Goal: Task Accomplishment & Management: Manage account settings

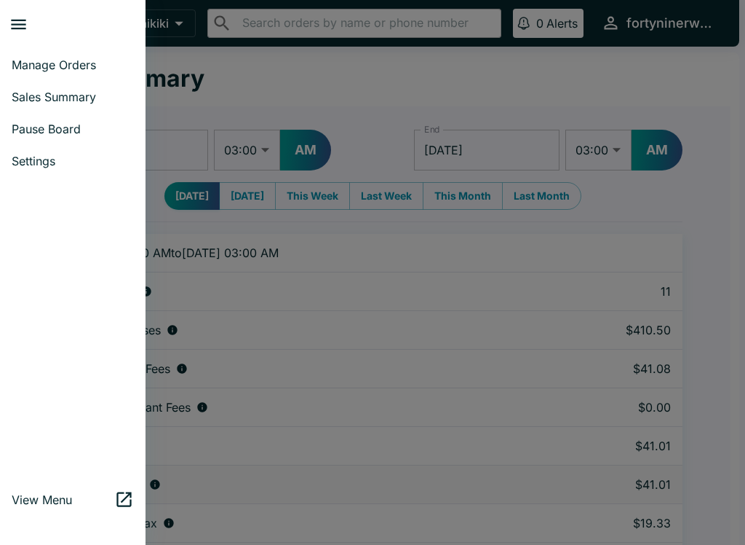
select select "03:00"
click at [46, 71] on span "Manage Orders" at bounding box center [73, 65] width 122 height 15
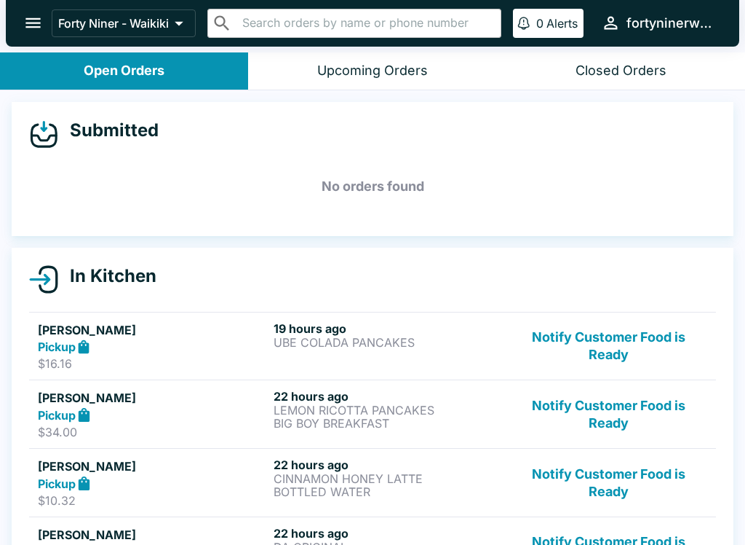
click at [614, 355] on button "Notify Customer Food is Ready" at bounding box center [608, 346] width 197 height 50
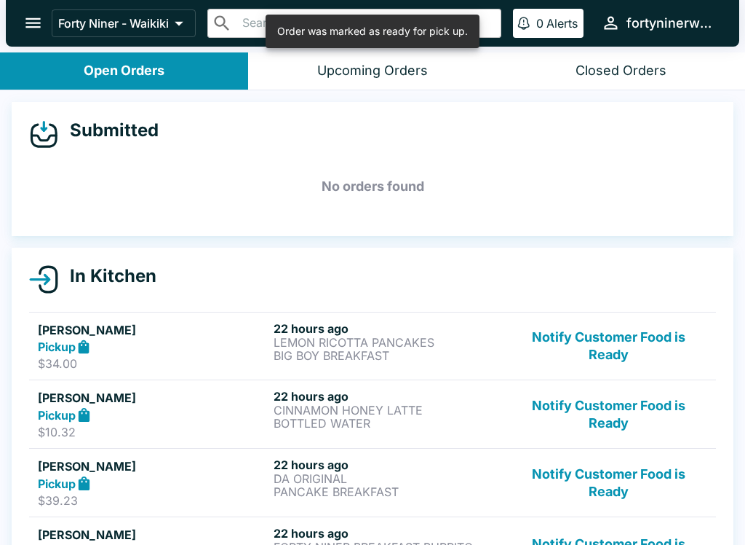
click at [610, 352] on button "Notify Customer Food is Ready" at bounding box center [608, 346] width 197 height 50
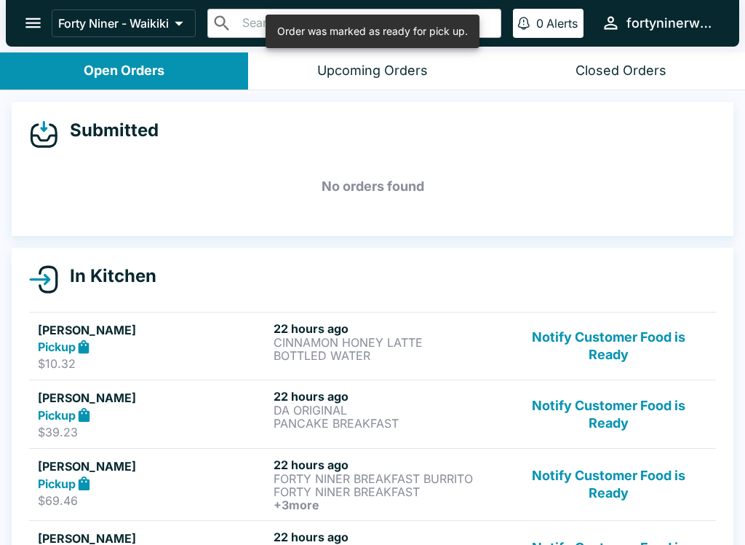
click at [612, 353] on button "Notify Customer Food is Ready" at bounding box center [608, 346] width 197 height 50
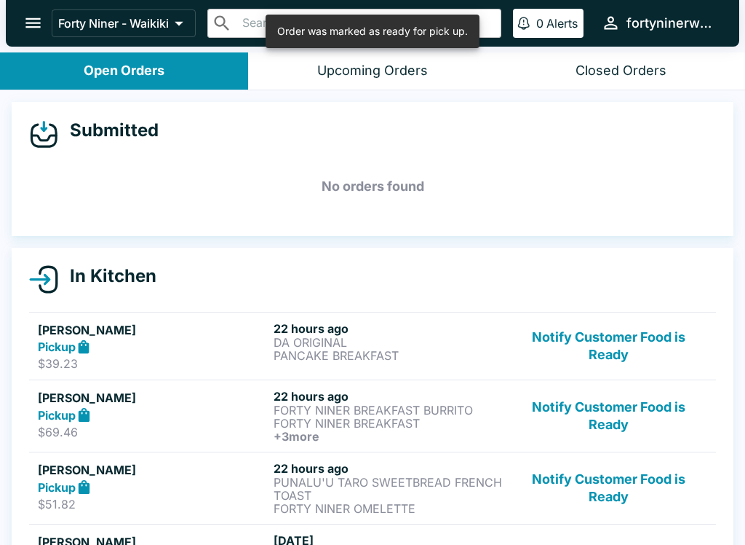
click at [615, 350] on button "Notify Customer Food is Ready" at bounding box center [608, 346] width 197 height 50
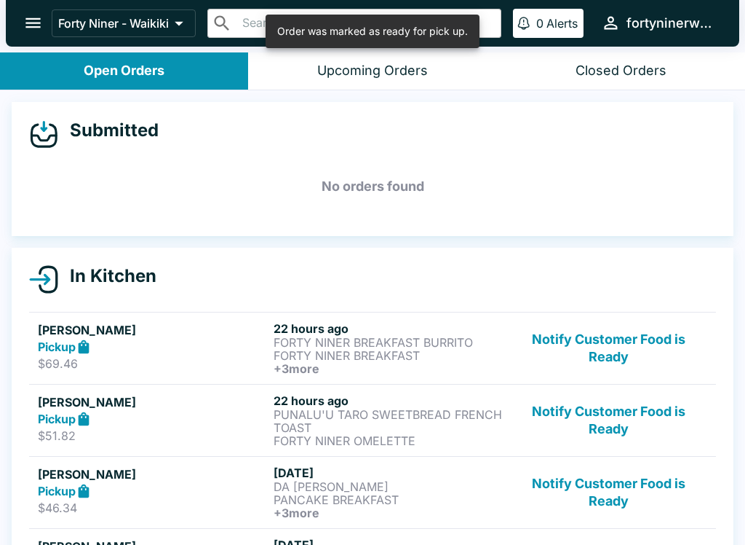
click at [610, 354] on button "Notify Customer Food is Ready" at bounding box center [608, 348] width 197 height 54
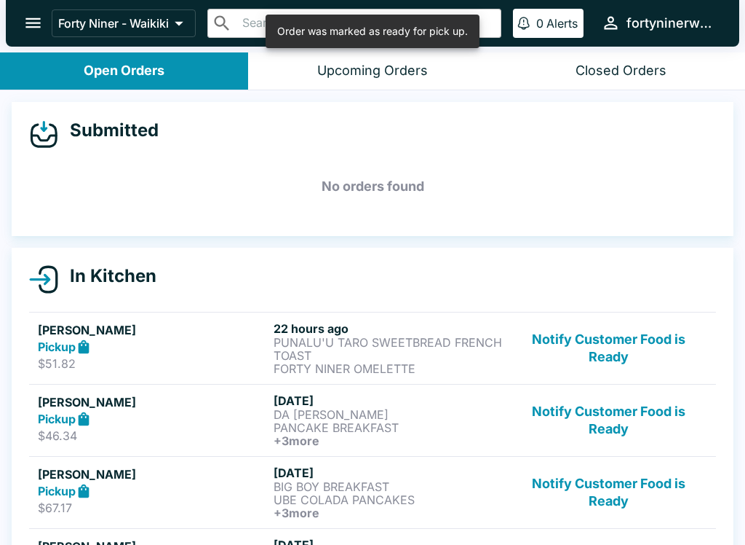
click at [612, 363] on button "Notify Customer Food is Ready" at bounding box center [608, 348] width 197 height 54
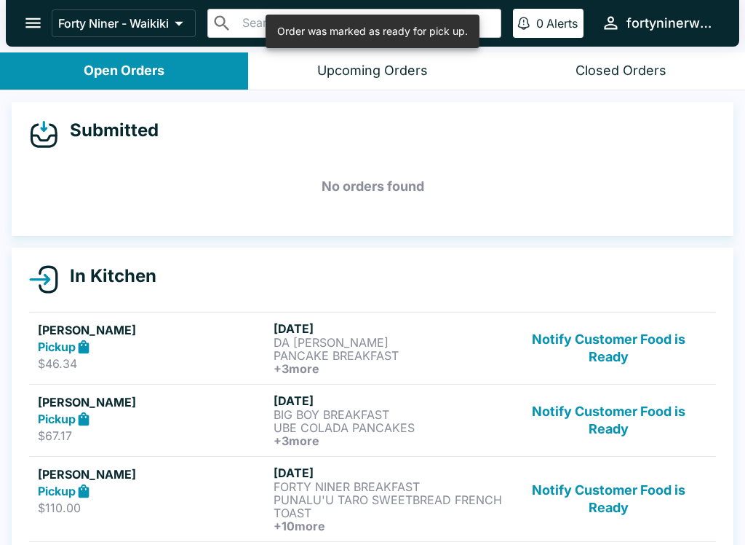
click at [615, 356] on button "Notify Customer Food is Ready" at bounding box center [608, 348] width 197 height 54
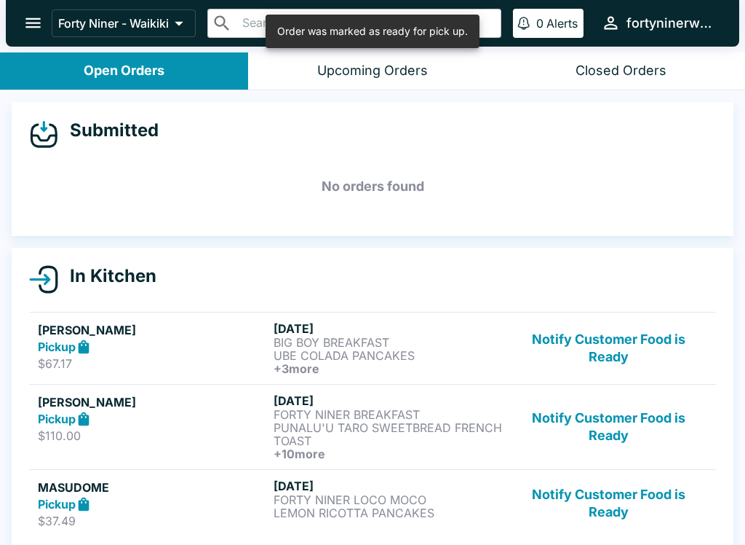
click at [612, 360] on button "Notify Customer Food is Ready" at bounding box center [608, 348] width 197 height 54
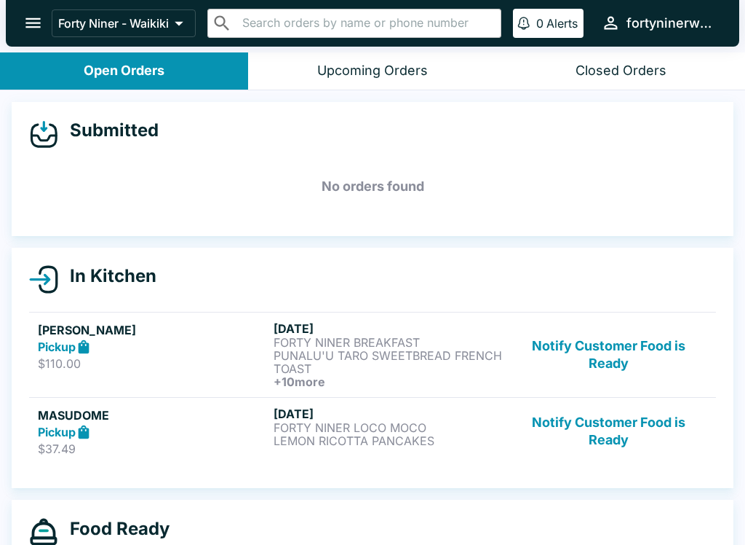
click at [614, 365] on button "Notify Customer Food is Ready" at bounding box center [608, 354] width 197 height 67
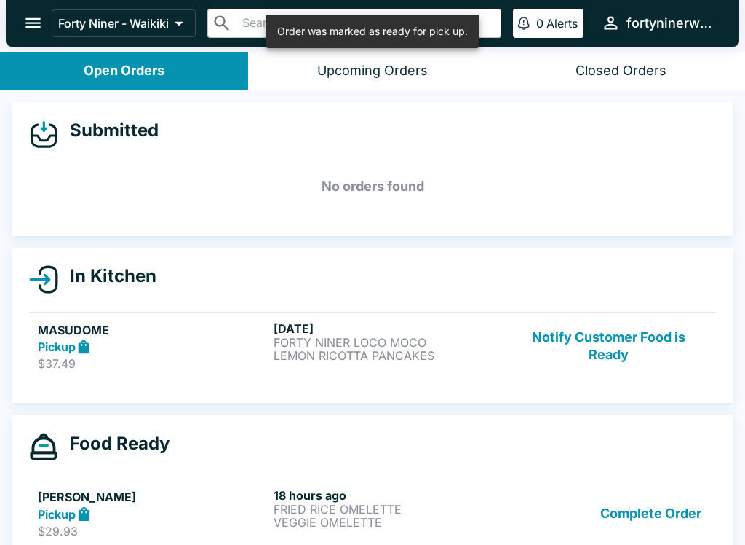
click at [612, 361] on button "Notify Customer Food is Ready" at bounding box center [608, 346] width 197 height 50
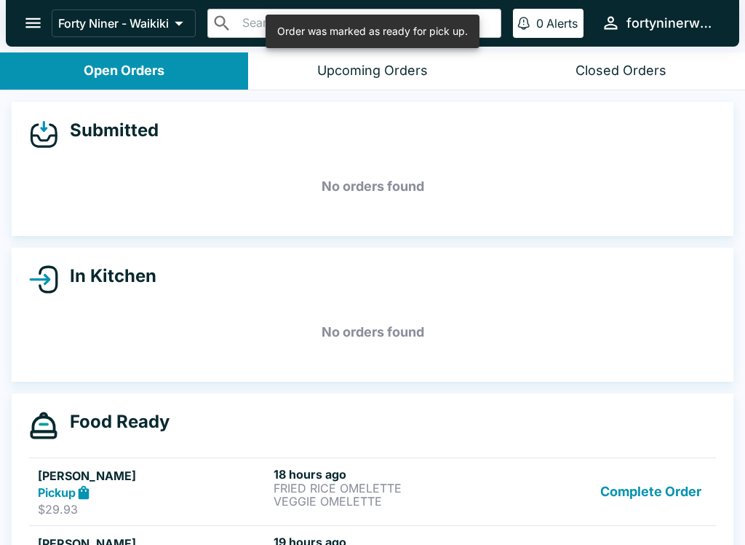
click at [652, 496] on button "Complete Order" at bounding box center [651, 492] width 113 height 50
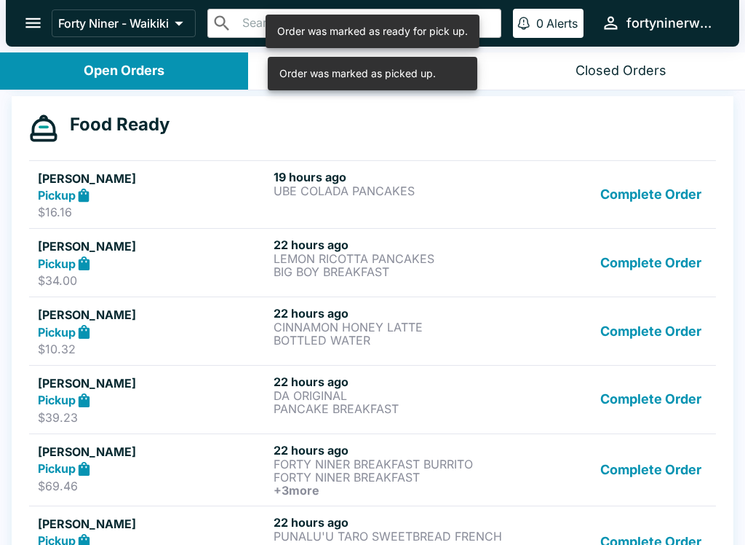
scroll to position [282, 0]
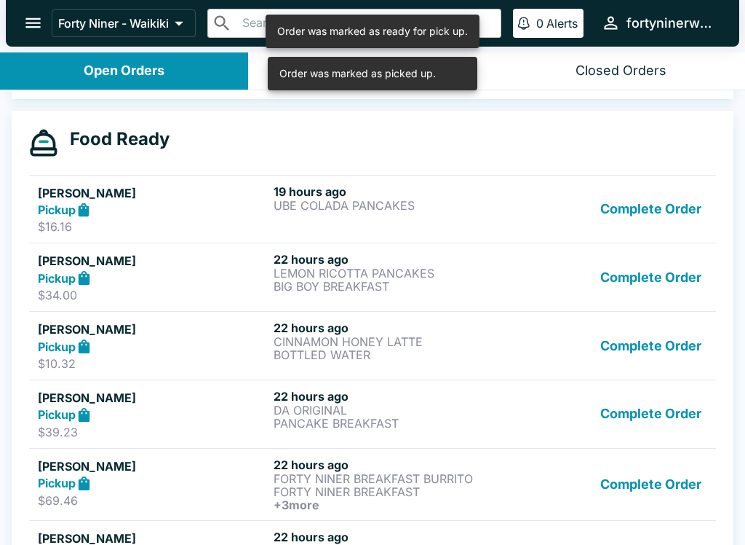
click at [651, 207] on button "Complete Order" at bounding box center [651, 209] width 113 height 50
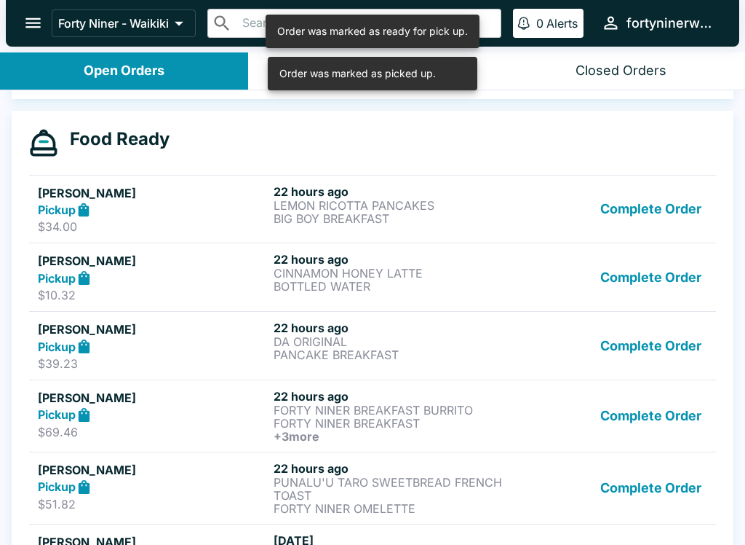
click at [656, 215] on button "Complete Order" at bounding box center [651, 209] width 113 height 50
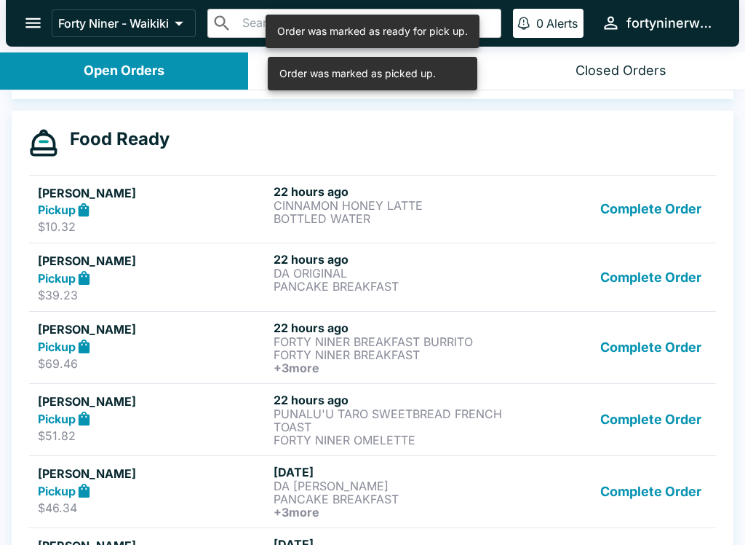
click at [665, 219] on button "Complete Order" at bounding box center [651, 209] width 113 height 50
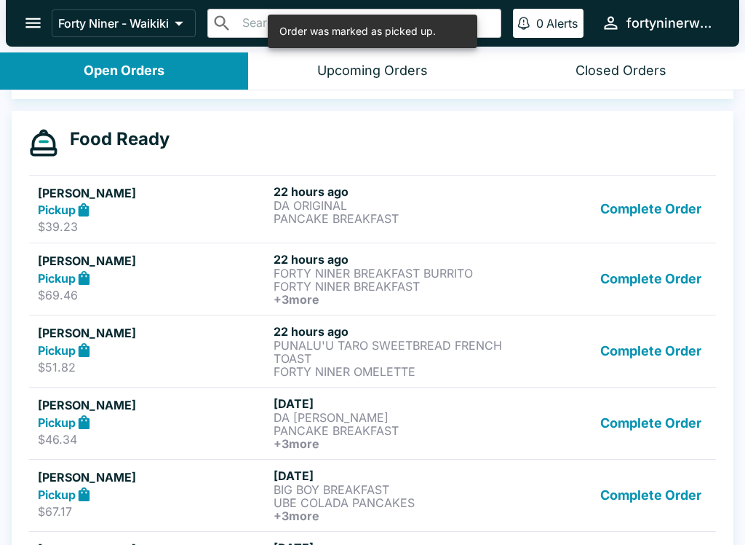
click at [666, 210] on button "Complete Order" at bounding box center [651, 209] width 113 height 50
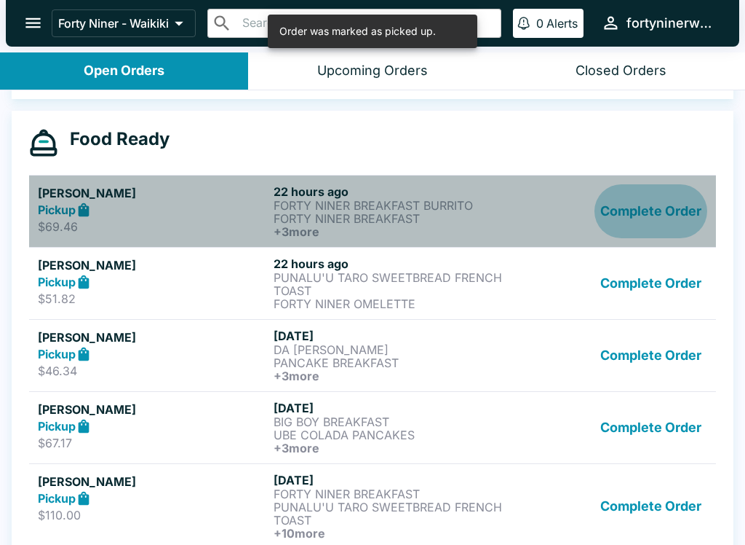
click at [664, 215] on button "Complete Order" at bounding box center [651, 211] width 113 height 54
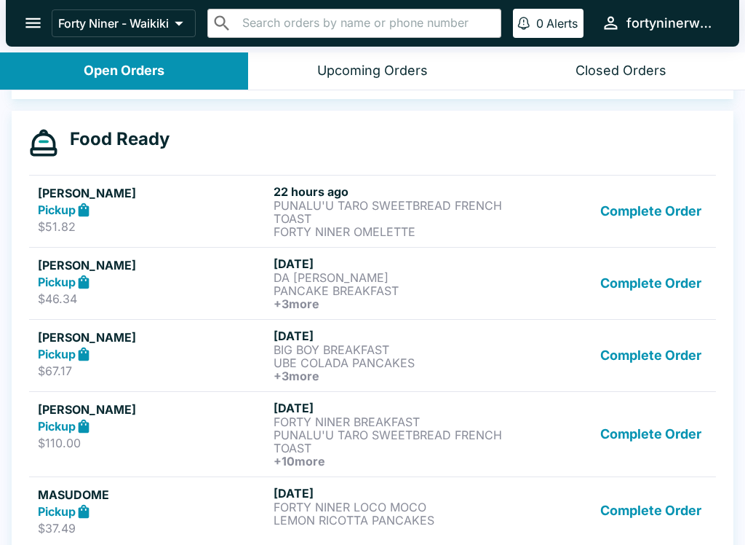
click at [657, 212] on button "Complete Order" at bounding box center [651, 211] width 113 height 54
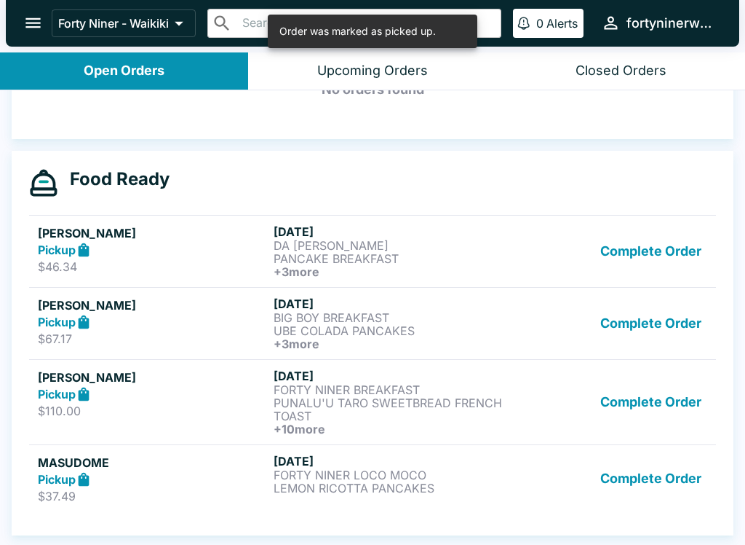
click at [654, 242] on button "Complete Order" at bounding box center [651, 251] width 113 height 54
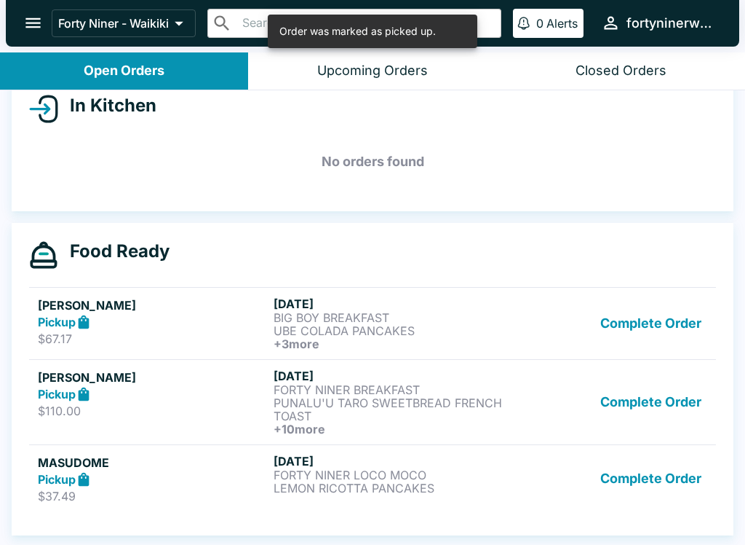
click at [649, 319] on button "Complete Order" at bounding box center [651, 323] width 113 height 54
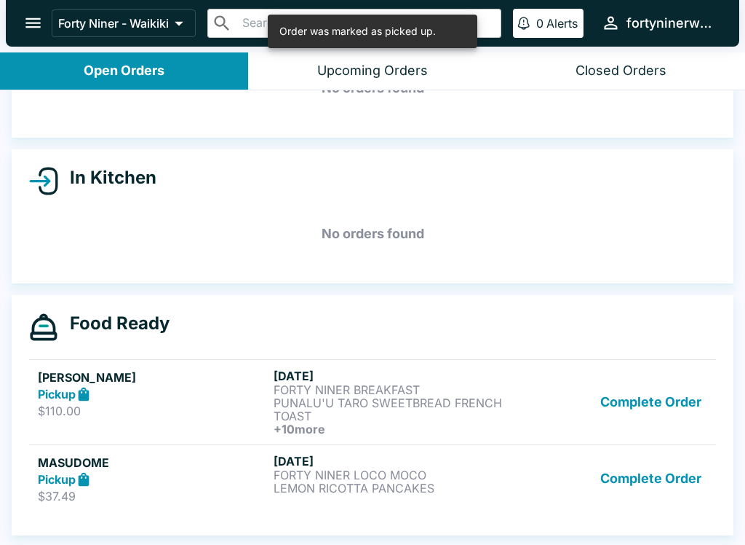
click at [654, 403] on button "Complete Order" at bounding box center [651, 401] width 113 height 67
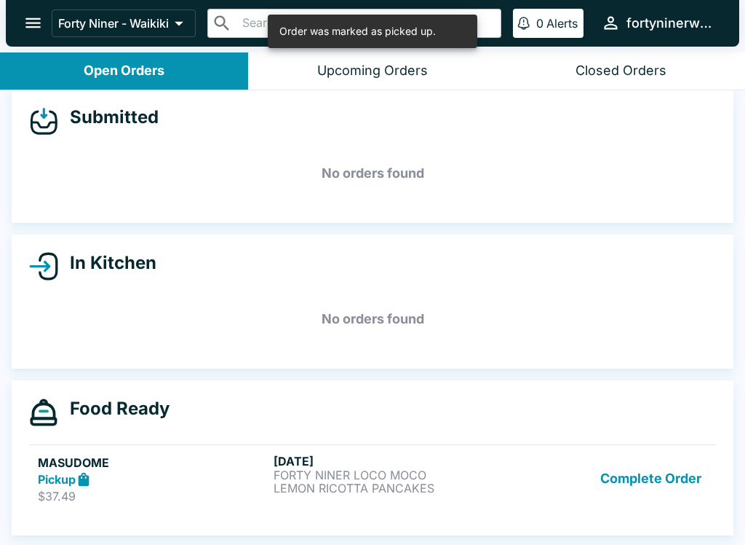
scroll to position [13, 0]
click at [658, 488] on button "Complete Order" at bounding box center [651, 479] width 113 height 50
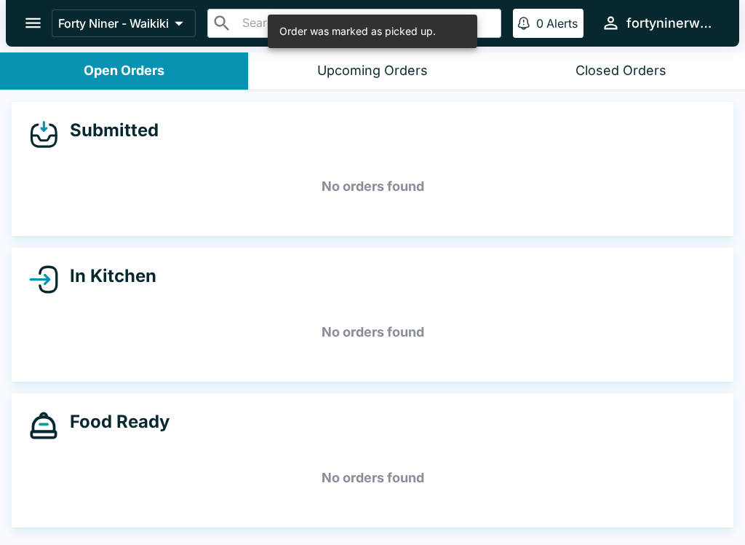
scroll to position [0, 0]
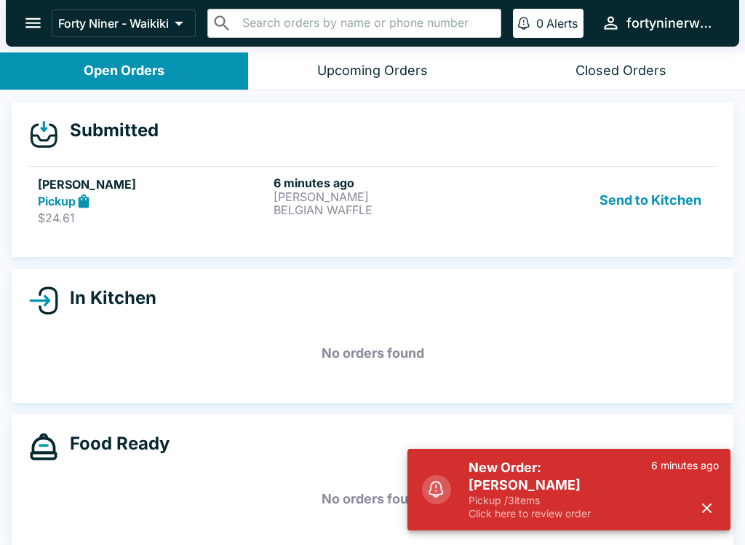
click at [196, 214] on p "$24.61" at bounding box center [153, 217] width 230 height 15
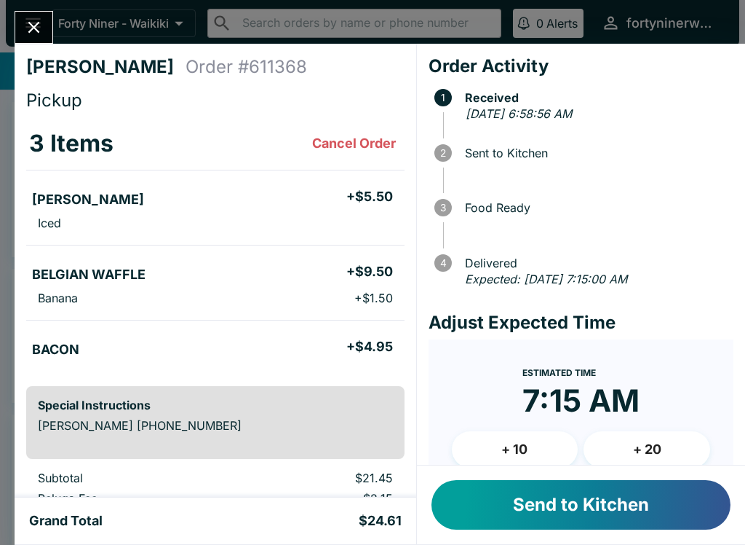
click at [620, 505] on button "Send to Kitchen" at bounding box center [581, 505] width 299 height 50
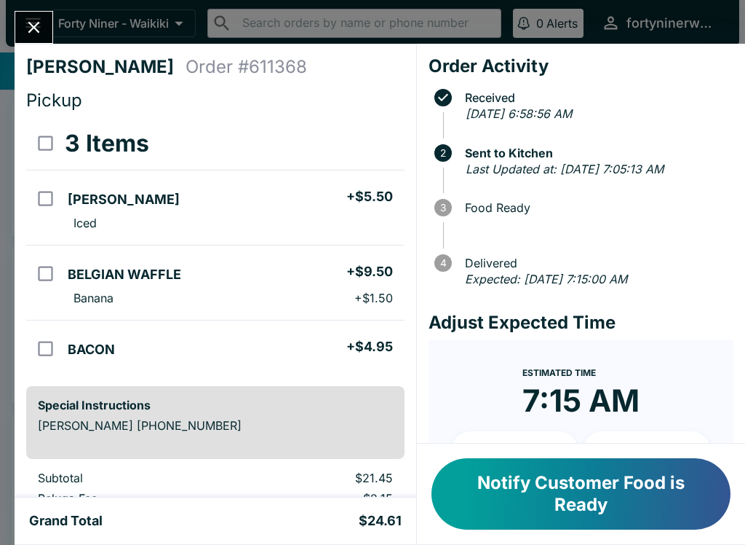
click at [41, 33] on icon "Close" at bounding box center [34, 27] width 20 height 20
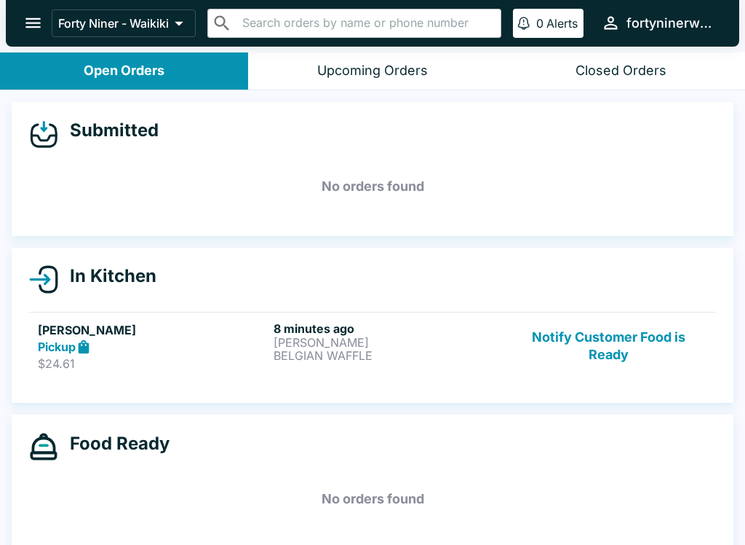
click at [31, 20] on icon "open drawer" at bounding box center [32, 23] width 15 height 10
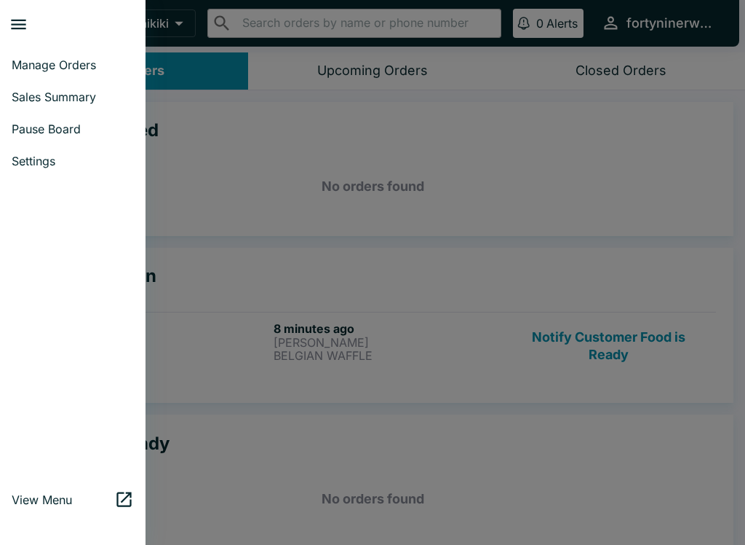
click at [44, 122] on span "Pause Board" at bounding box center [73, 129] width 122 height 15
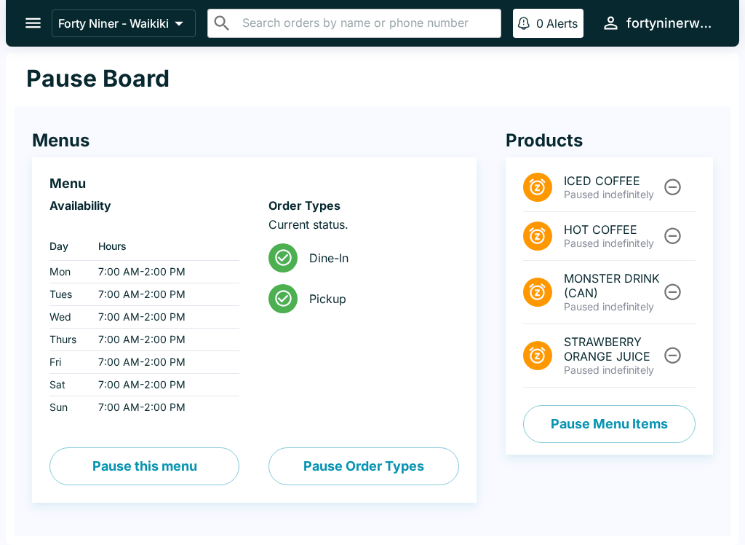
click at [608, 425] on button "Pause Menu Items" at bounding box center [609, 424] width 173 height 38
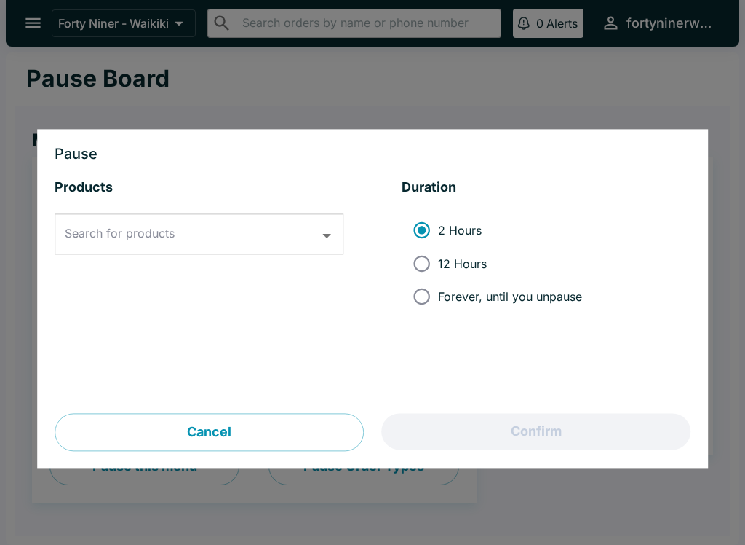
click at [259, 221] on input "Search for products" at bounding box center [188, 235] width 254 height 28
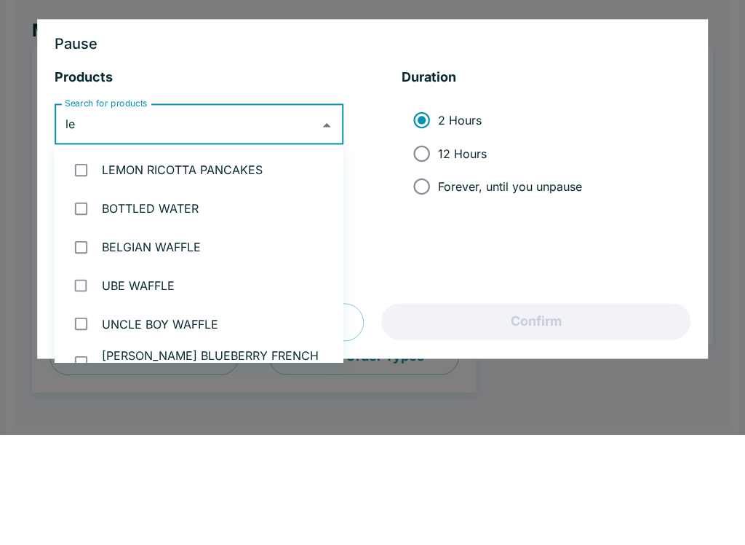
type input "lei"
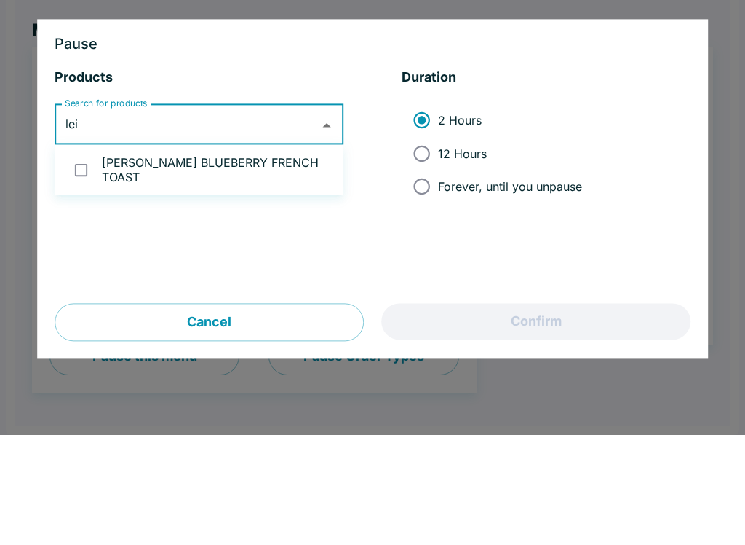
click at [84, 265] on input "checkbox" at bounding box center [81, 280] width 30 height 30
checkbox input "true"
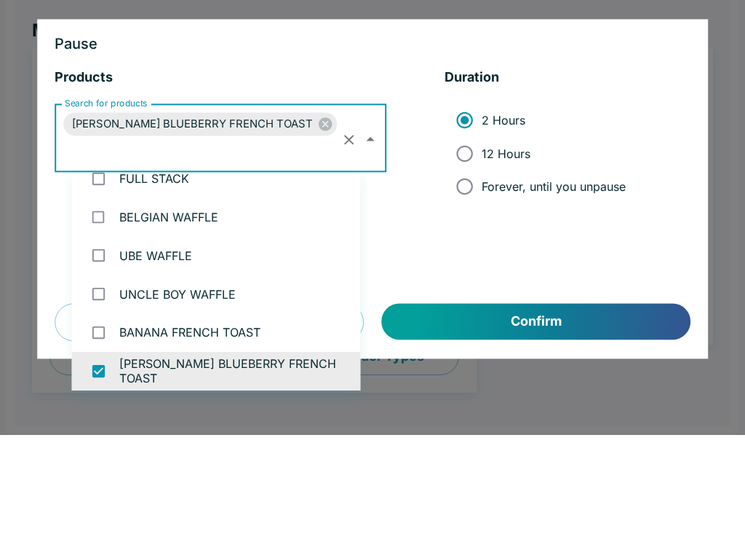
click at [456, 247] on input "12 Hours" at bounding box center [464, 263] width 33 height 33
radio input "true"
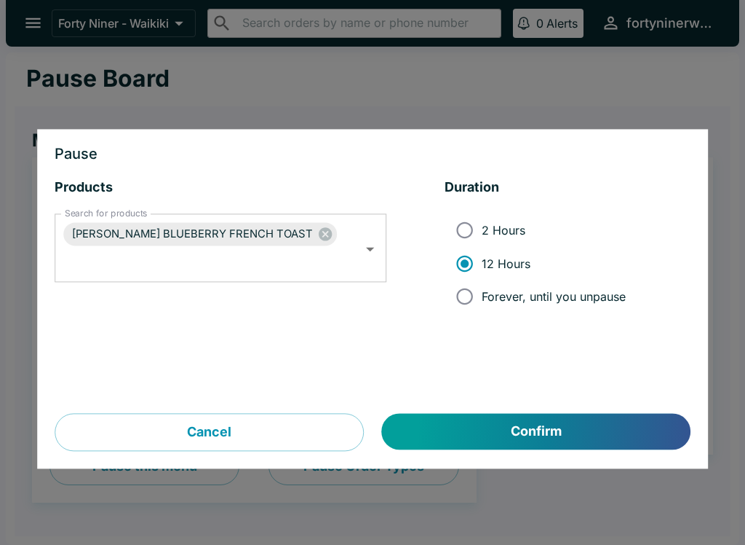
click at [613, 432] on button "Confirm" at bounding box center [536, 431] width 309 height 36
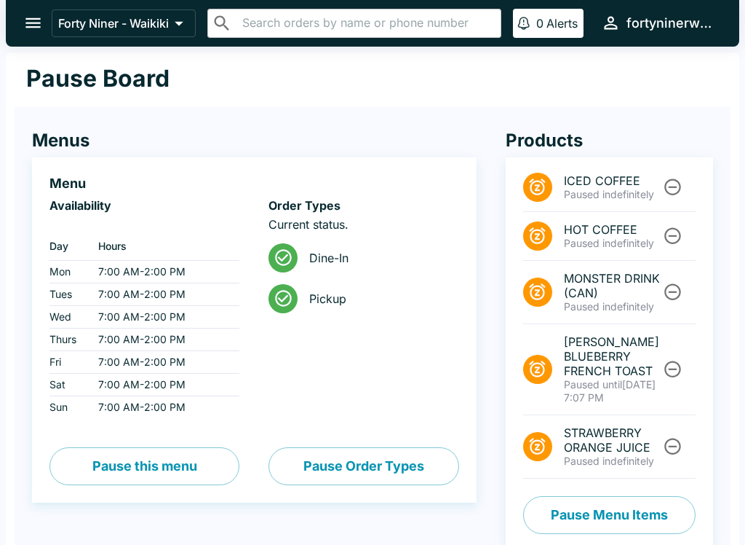
click at [33, 28] on icon "open drawer" at bounding box center [32, 23] width 15 height 10
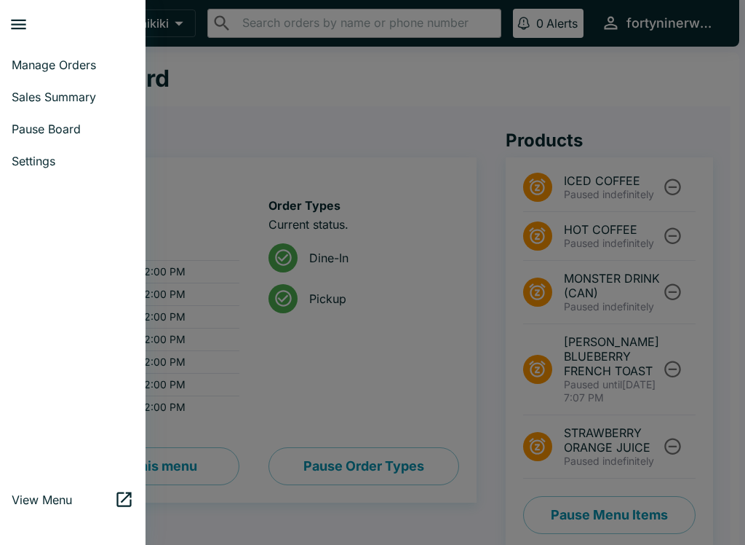
click at [31, 64] on span "Manage Orders" at bounding box center [73, 65] width 122 height 15
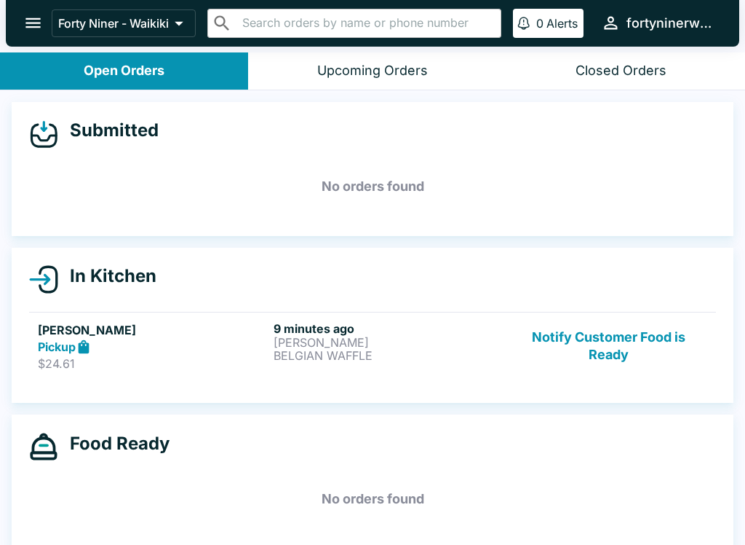
click at [651, 352] on button "Notify Customer Food is Ready" at bounding box center [608, 346] width 197 height 50
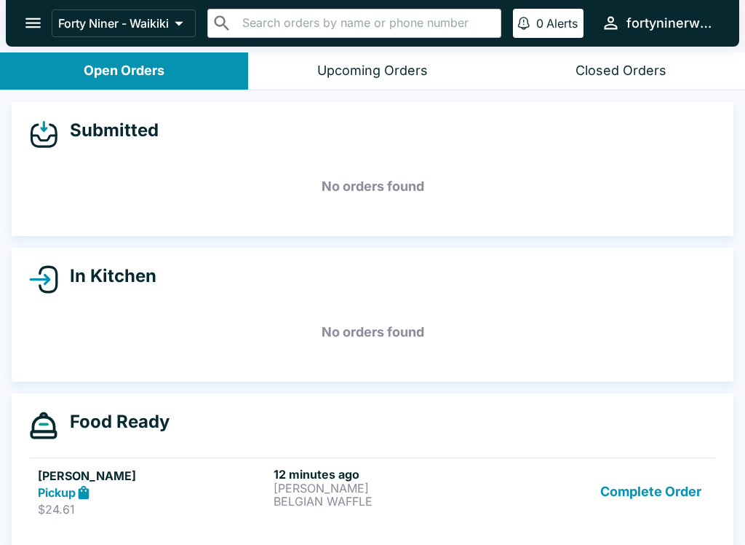
click at [31, 26] on icon "open drawer" at bounding box center [33, 23] width 20 height 20
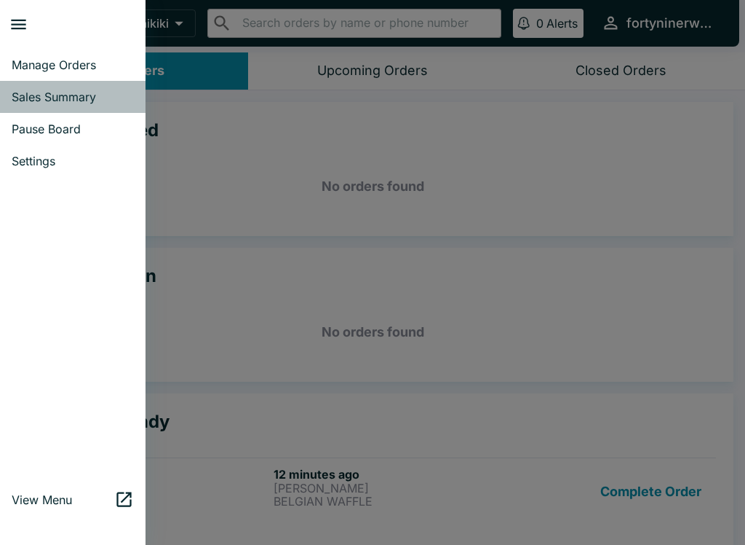
click at [33, 98] on span "Sales Summary" at bounding box center [73, 97] width 122 height 15
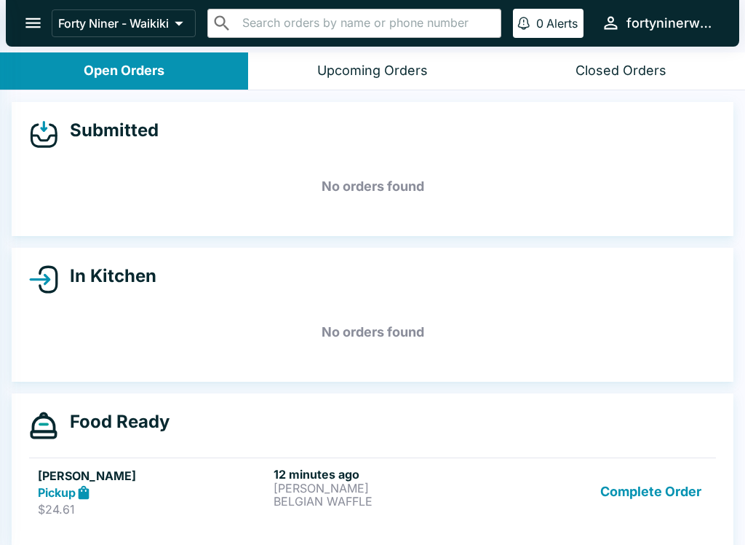
select select "03:00"
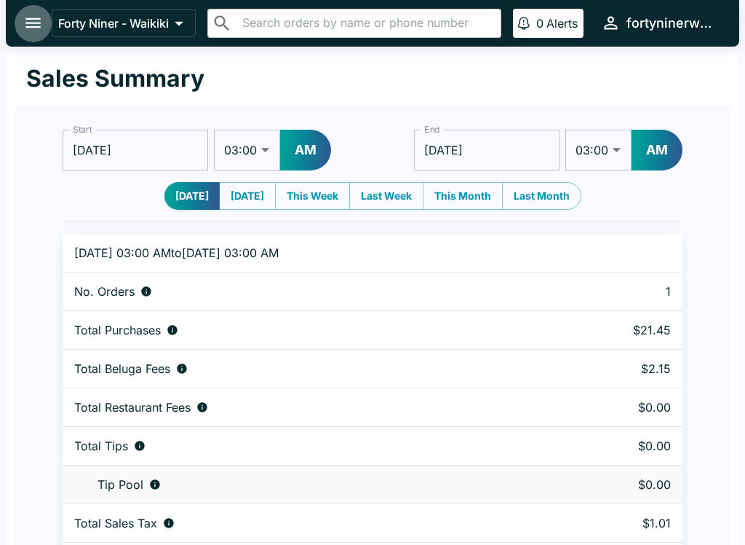
click at [26, 28] on icon "open drawer" at bounding box center [32, 23] width 15 height 10
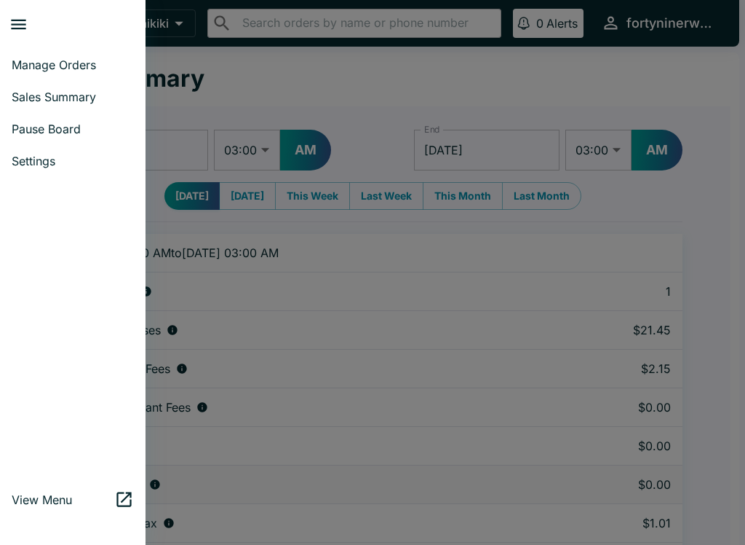
click at [39, 134] on span "Pause Board" at bounding box center [73, 129] width 122 height 15
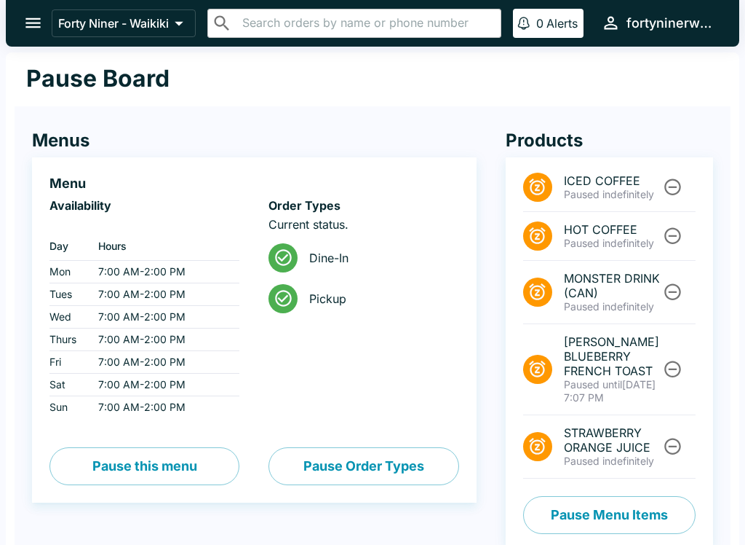
click at [33, 31] on icon "open drawer" at bounding box center [33, 23] width 20 height 20
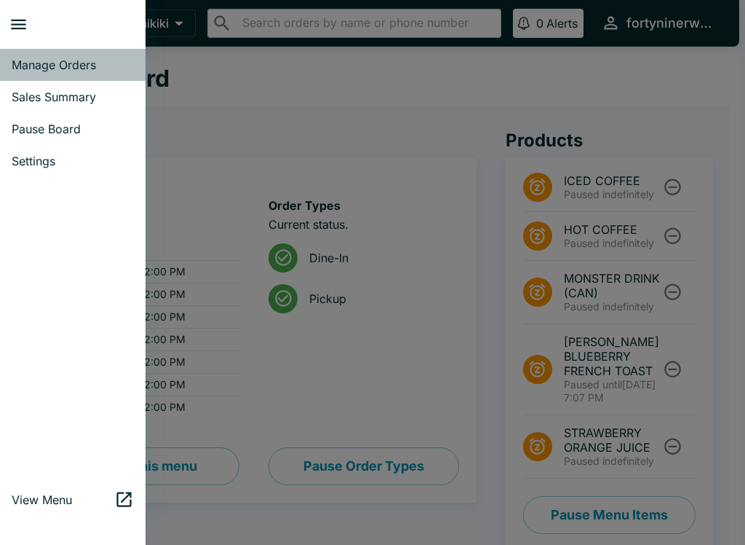
click at [49, 76] on link "Manage Orders" at bounding box center [73, 65] width 146 height 32
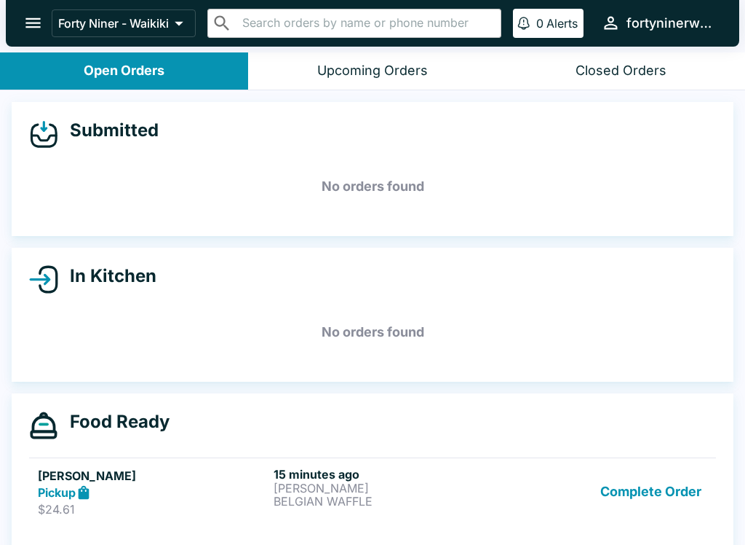
click at [36, 23] on icon "open drawer" at bounding box center [32, 23] width 15 height 10
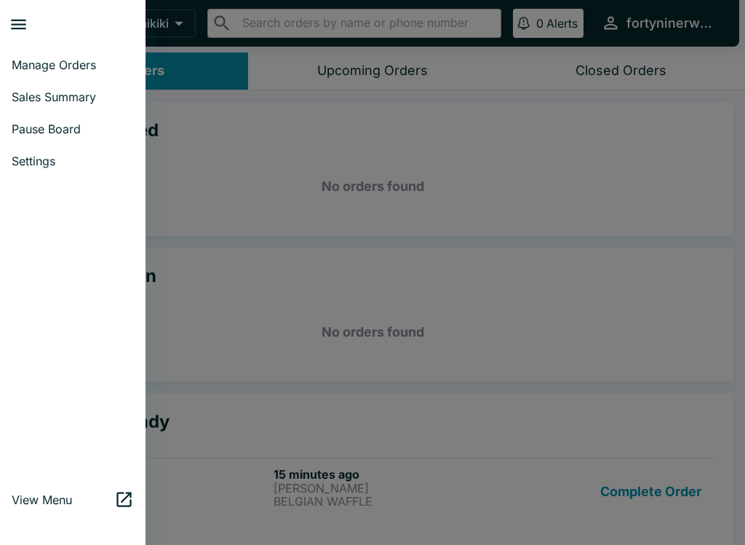
click at [60, 135] on span "Pause Board" at bounding box center [73, 129] width 122 height 15
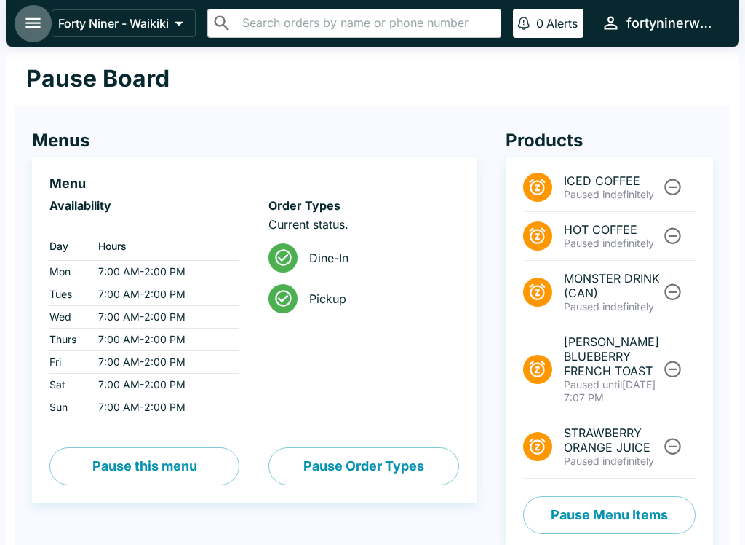
click at [31, 30] on icon "open drawer" at bounding box center [33, 23] width 20 height 20
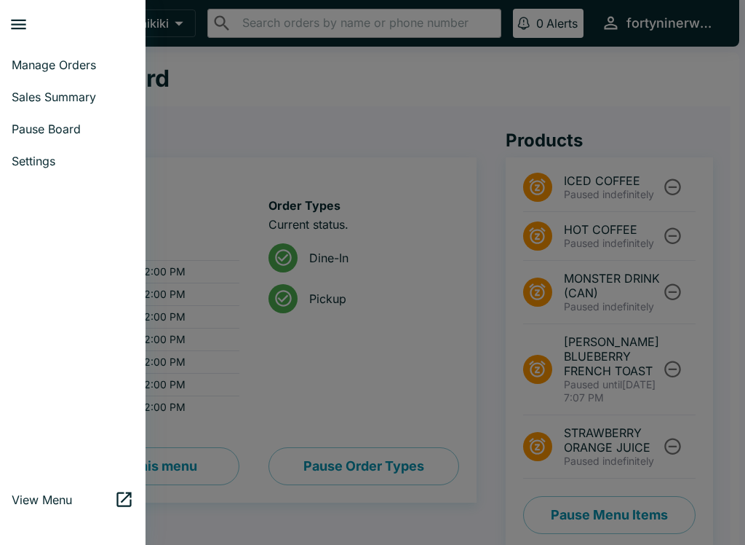
click at [79, 71] on span "Manage Orders" at bounding box center [73, 65] width 122 height 15
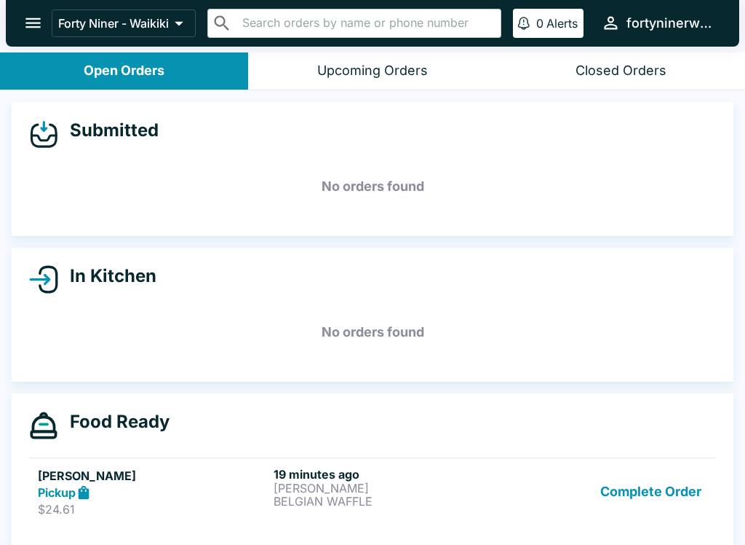
click at [35, 33] on button "open drawer" at bounding box center [33, 22] width 37 height 37
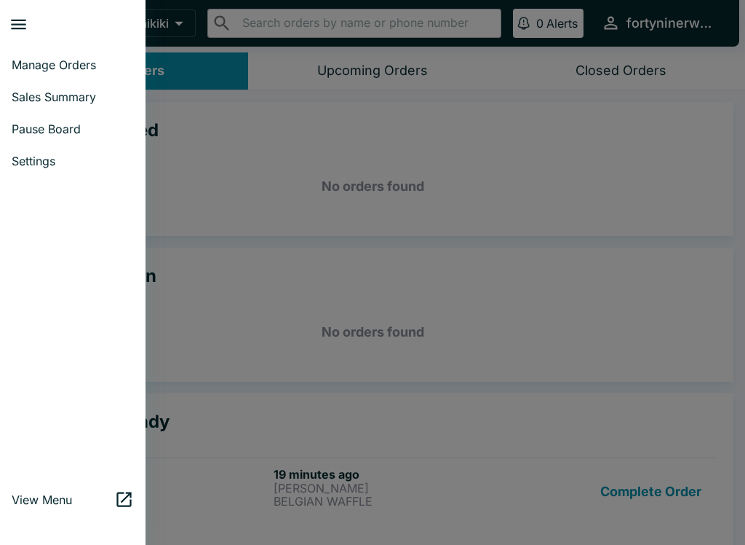
click at [37, 127] on span "Pause Board" at bounding box center [73, 129] width 122 height 15
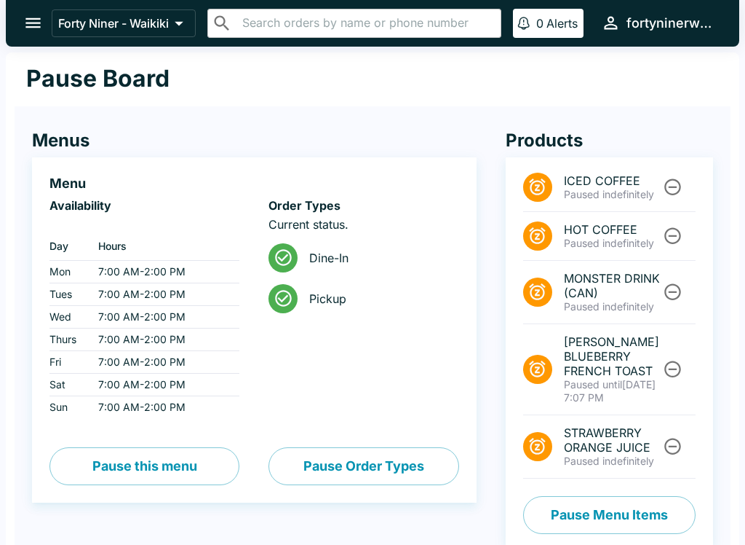
click at [33, 36] on button "open drawer" at bounding box center [33, 22] width 37 height 37
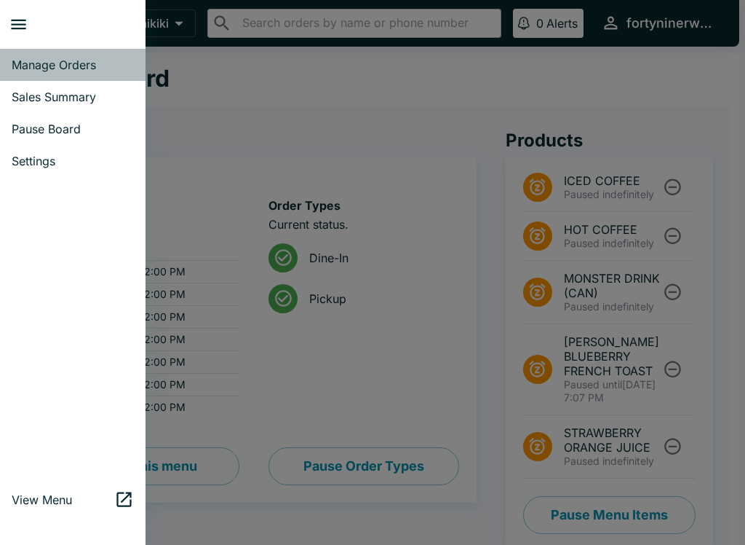
click at [36, 74] on link "Manage Orders" at bounding box center [73, 65] width 146 height 32
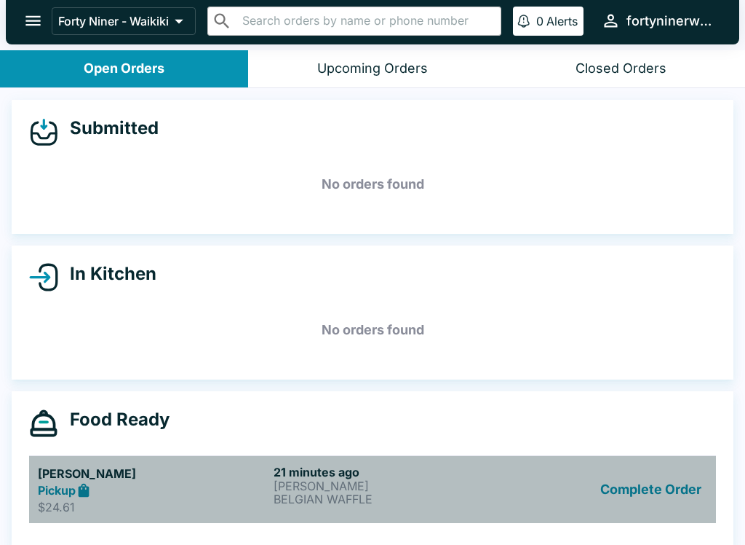
scroll to position [13, 0]
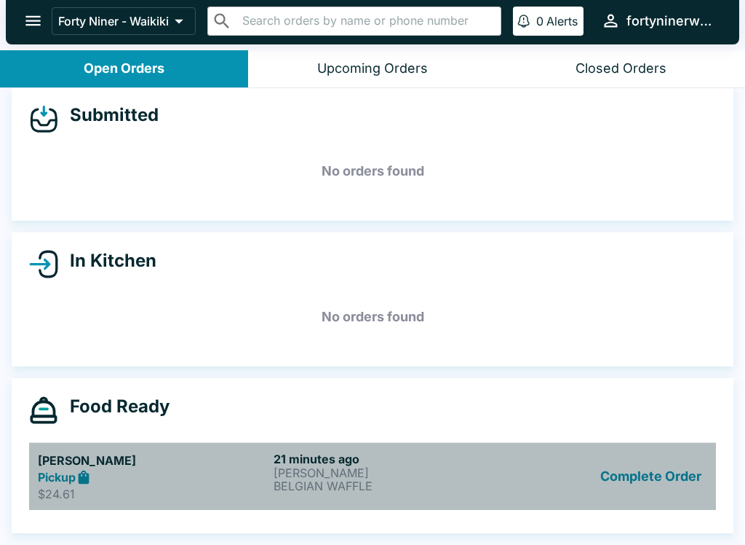
click at [659, 471] on button "Complete Order" at bounding box center [651, 476] width 113 height 50
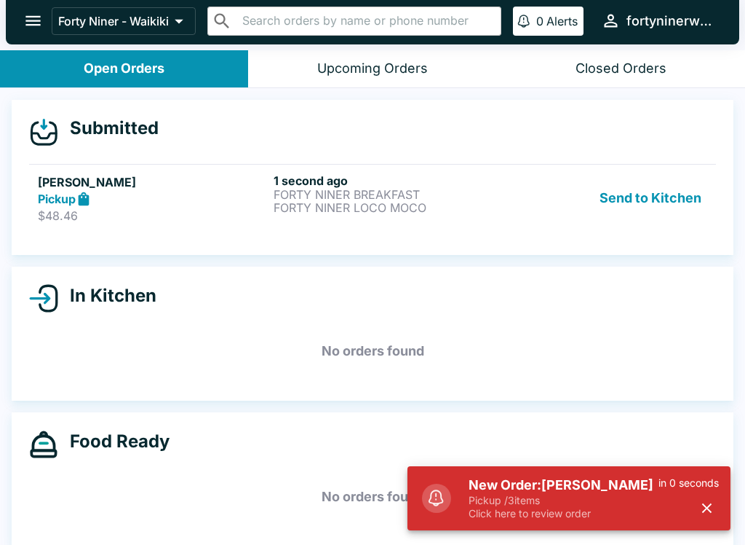
click at [472, 198] on p "FORTY NINER BREAKFAST" at bounding box center [389, 194] width 230 height 13
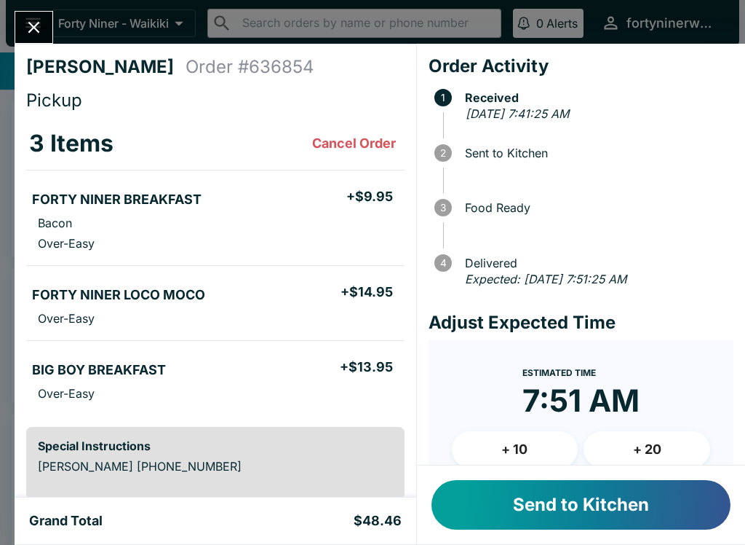
click at [630, 512] on button "Send to Kitchen" at bounding box center [581, 505] width 299 height 50
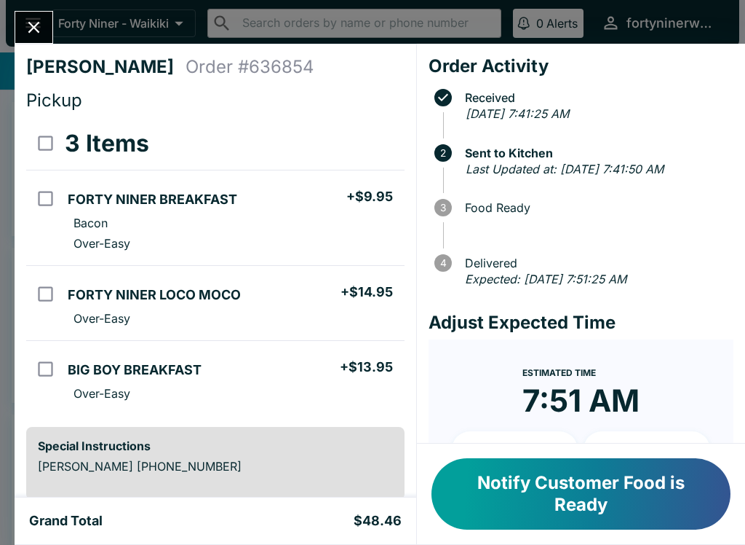
click at [31, 43] on button "Close" at bounding box center [33, 27] width 37 height 31
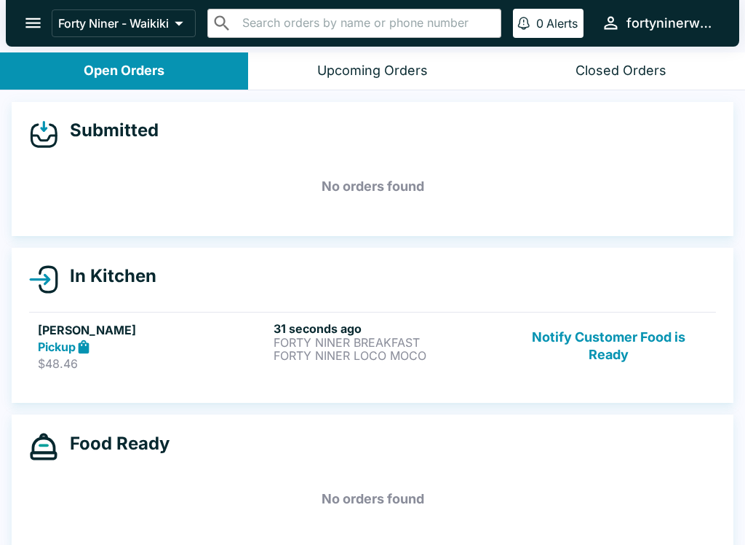
click at [186, 355] on div "[PERSON_NAME] Pickup $48.46" at bounding box center [153, 346] width 230 height 50
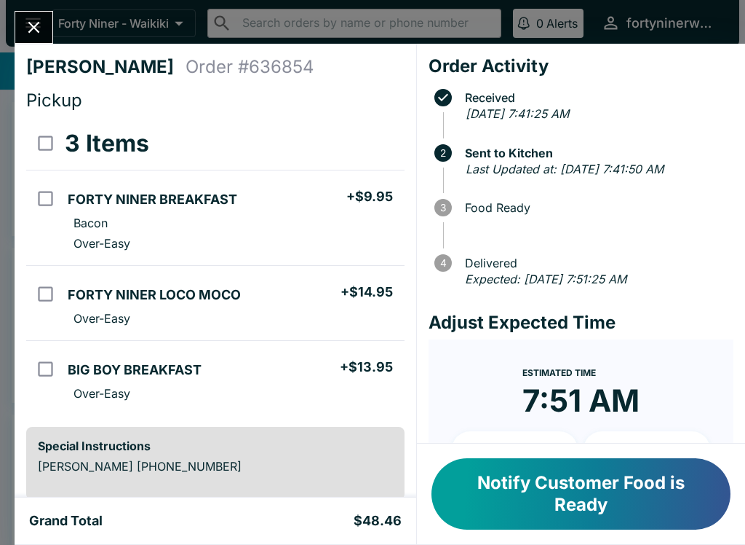
click at [41, 31] on icon "Close" at bounding box center [34, 27] width 20 height 20
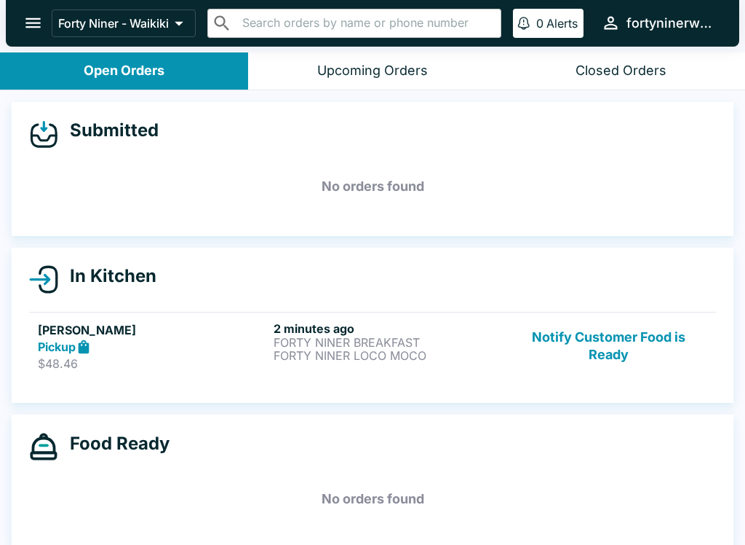
click at [161, 345] on div "Pickup" at bounding box center [153, 347] width 230 height 17
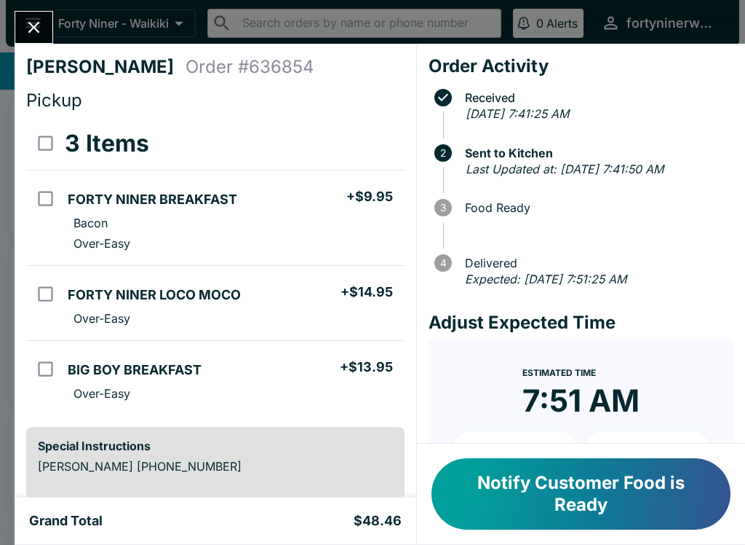
click at [36, 33] on icon "Close" at bounding box center [34, 27] width 20 height 20
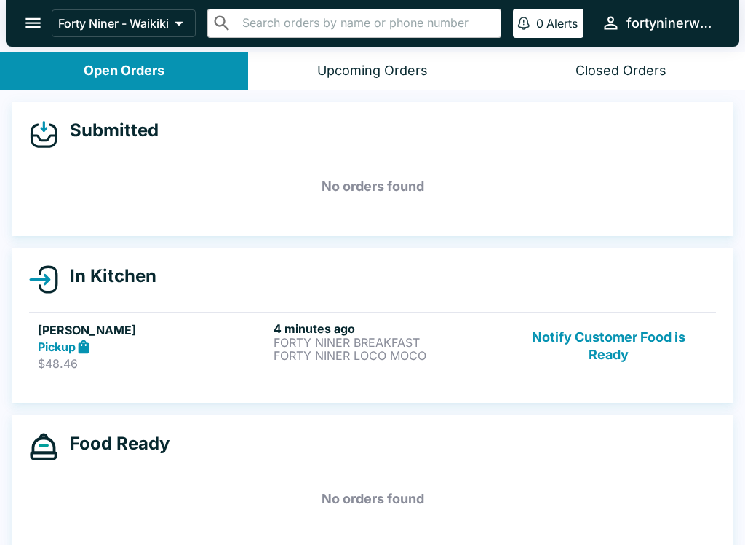
click at [481, 360] on p "FORTY NINER LOCO MOCO" at bounding box center [389, 355] width 230 height 13
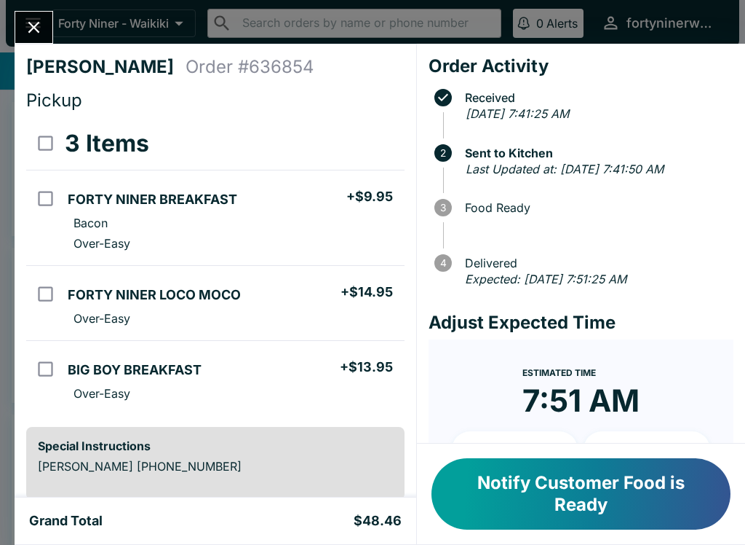
click at [44, 20] on icon "Close" at bounding box center [34, 27] width 20 height 20
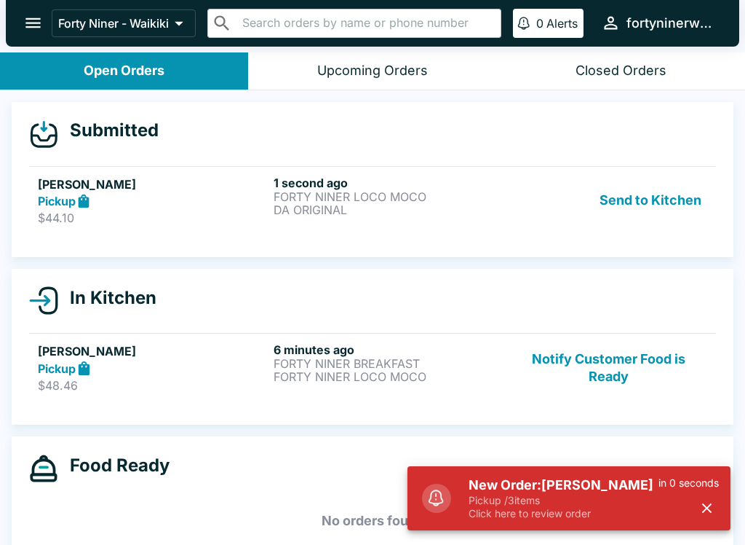
click at [502, 222] on div "1 second ago FORTY NINER LOCO MOCO DA ORIGINAL" at bounding box center [389, 200] width 230 height 50
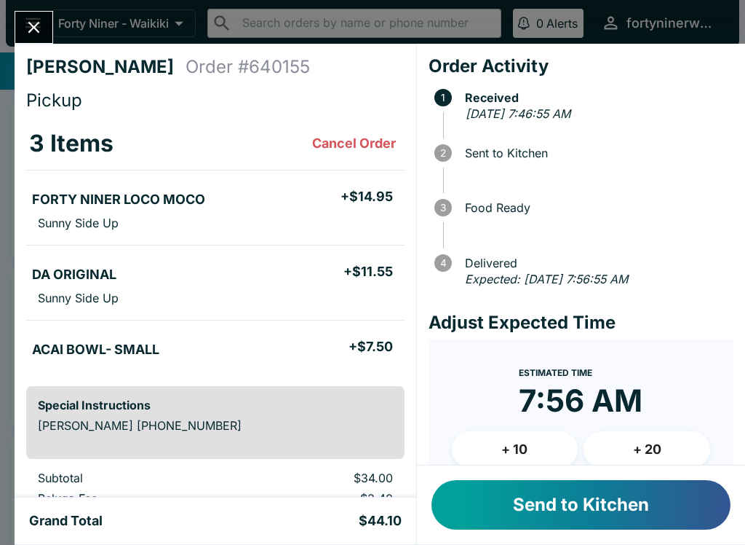
click at [562, 506] on button "Send to Kitchen" at bounding box center [581, 505] width 299 height 50
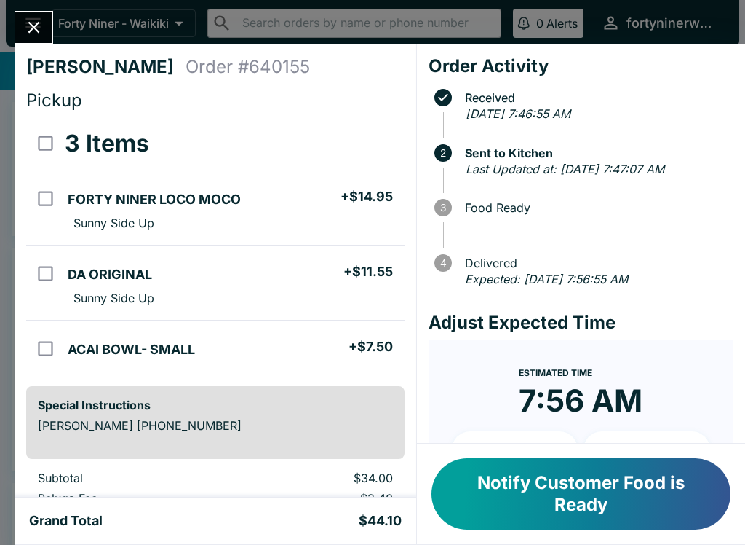
click at [38, 31] on icon "Close" at bounding box center [34, 28] width 12 height 12
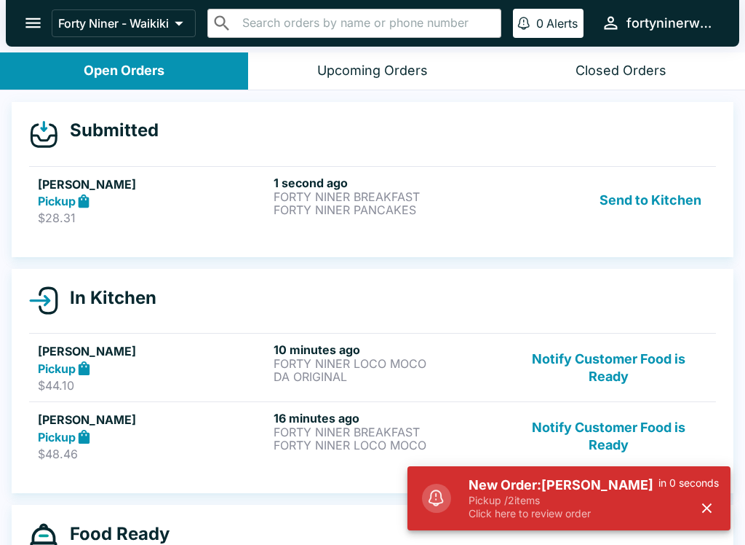
click at [483, 207] on p "FORTY NINER PANCAKES" at bounding box center [389, 209] width 230 height 13
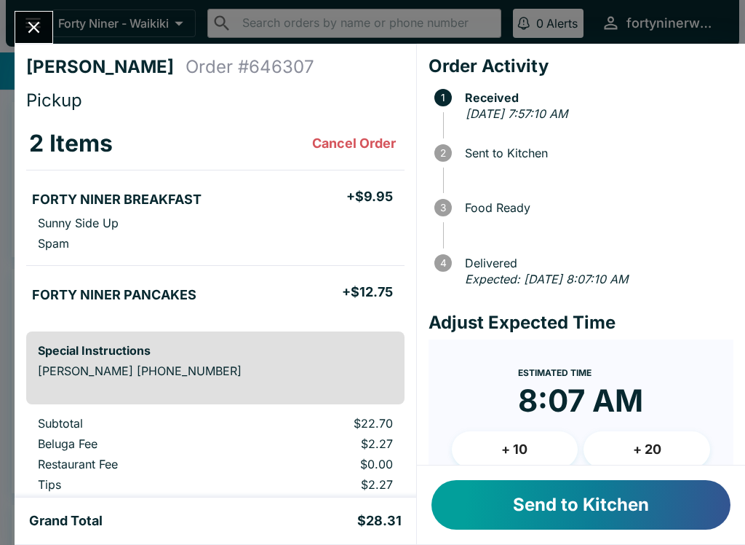
click at [596, 504] on button "Send to Kitchen" at bounding box center [581, 505] width 299 height 50
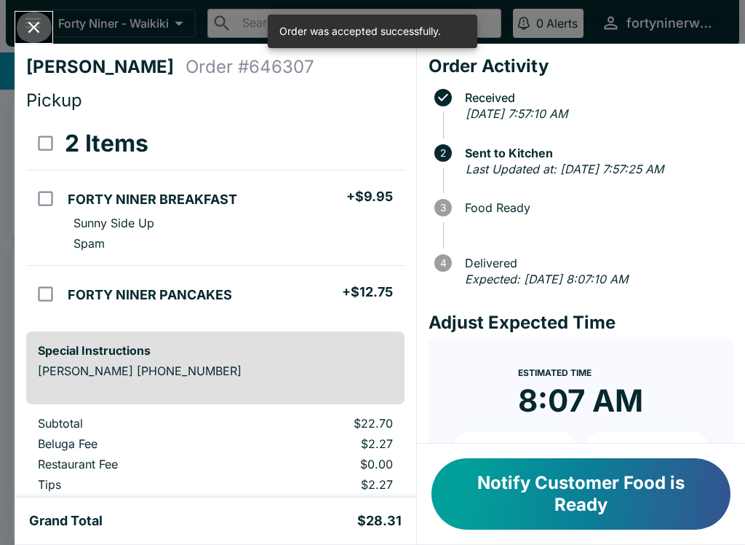
click at [41, 30] on icon "Close" at bounding box center [34, 27] width 20 height 20
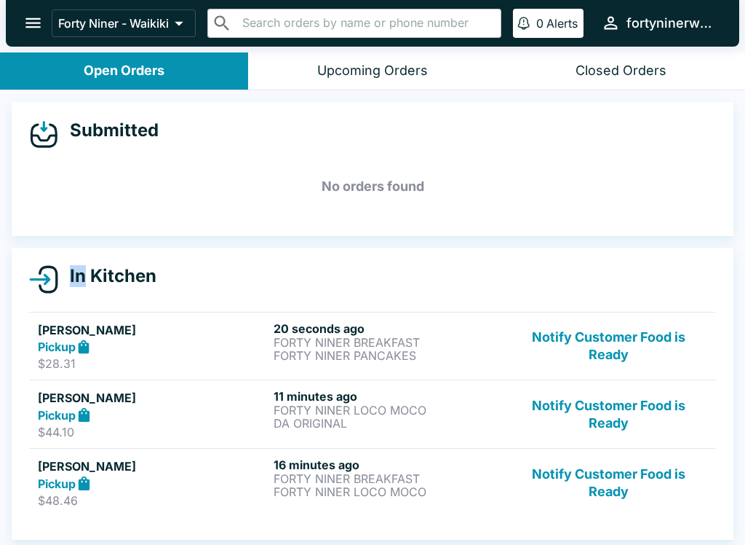
click at [488, 240] on div "Submitted No orders found In Kitchen [PERSON_NAME] Pickup $28.31 20 seconds ago…" at bounding box center [372, 318] width 745 height 457
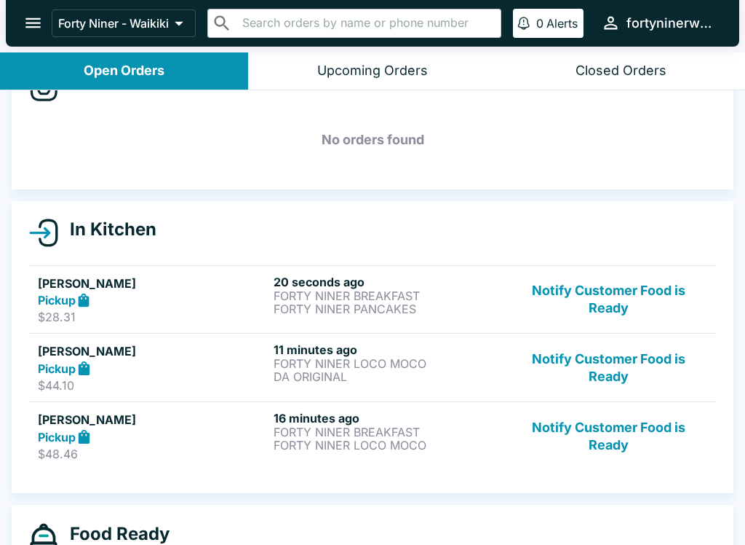
scroll to position [55, 0]
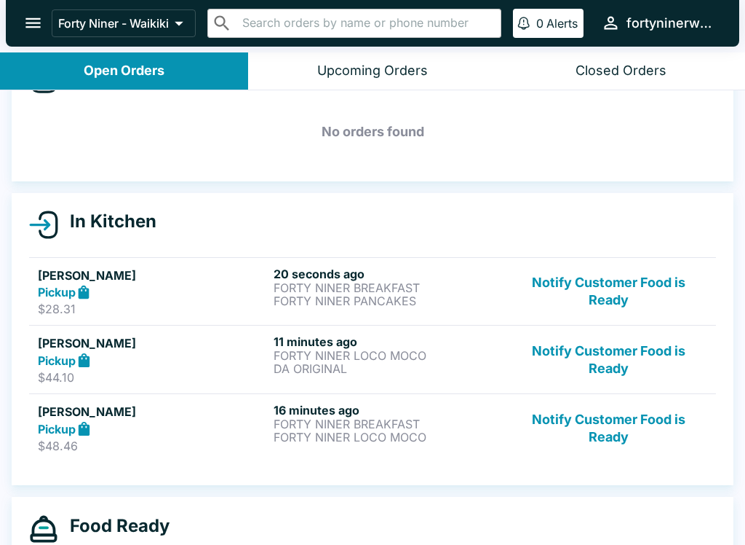
click at [664, 425] on button "Notify Customer Food is Ready" at bounding box center [608, 428] width 197 height 50
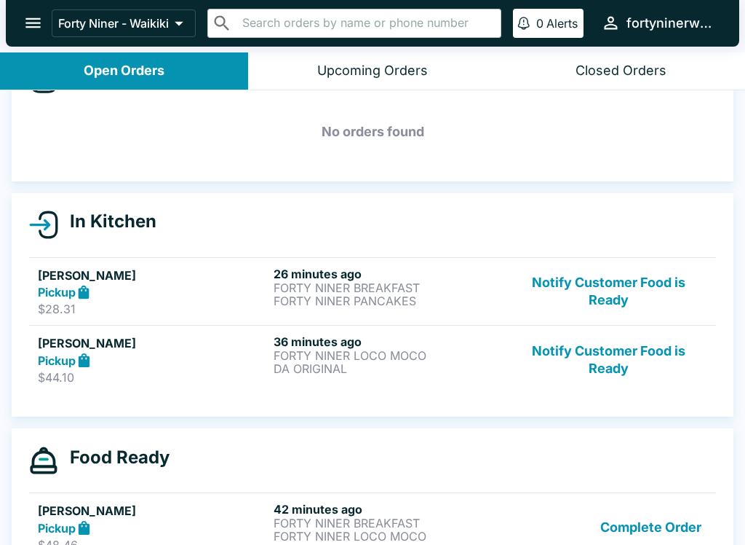
click at [612, 294] on button "Notify Customer Food is Ready" at bounding box center [608, 291] width 197 height 50
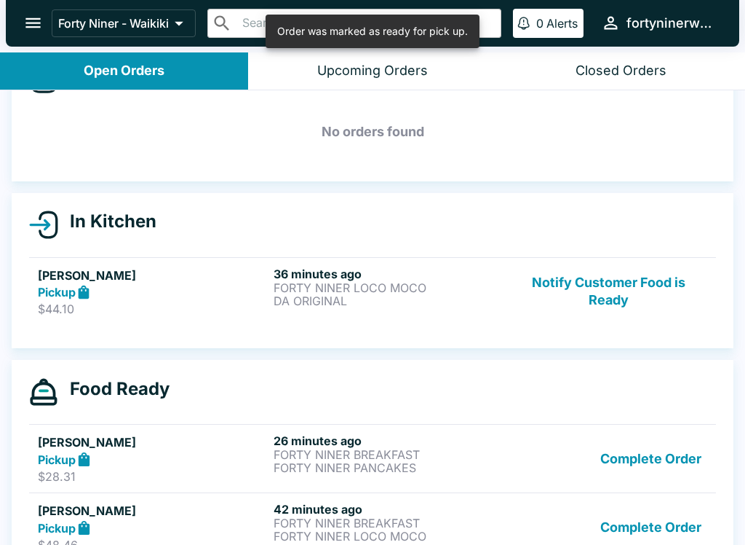
click at [640, 315] on button "Notify Customer Food is Ready" at bounding box center [608, 291] width 197 height 50
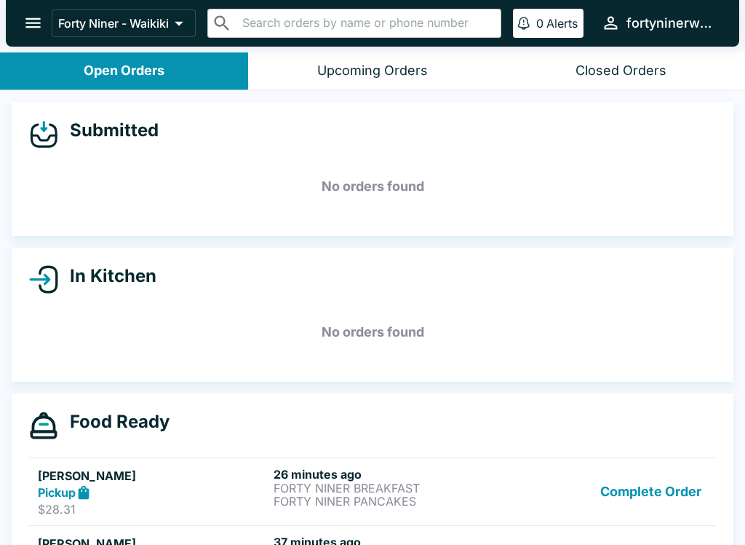
scroll to position [0, 0]
